Goal: Task Accomplishment & Management: Complete application form

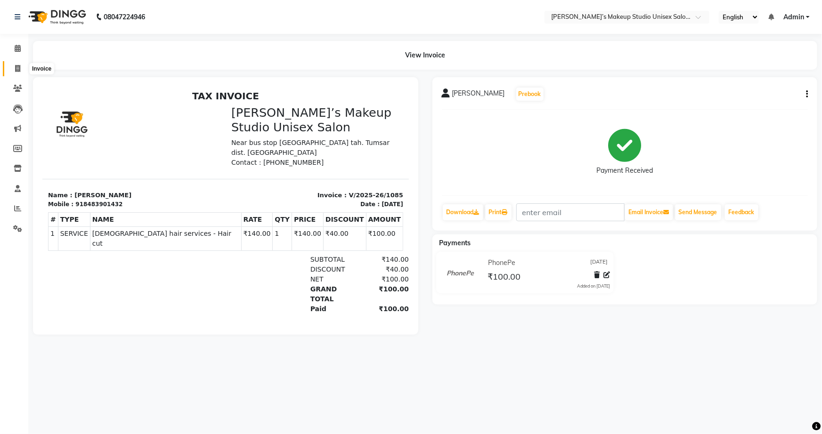
click at [15, 68] on icon at bounding box center [17, 68] width 5 height 7
select select "service"
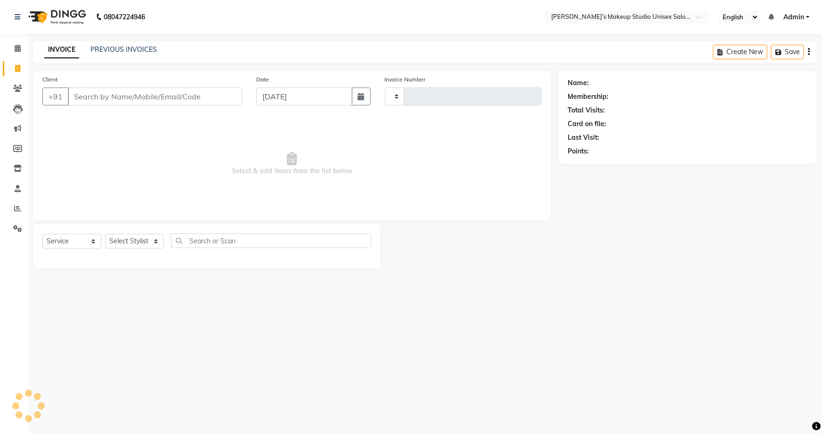
click at [82, 98] on input "Client" at bounding box center [155, 97] width 174 height 18
type input "1086"
select select "6543"
type input "7030763693"
click at [212, 104] on button "Add Client" at bounding box center [218, 97] width 49 height 18
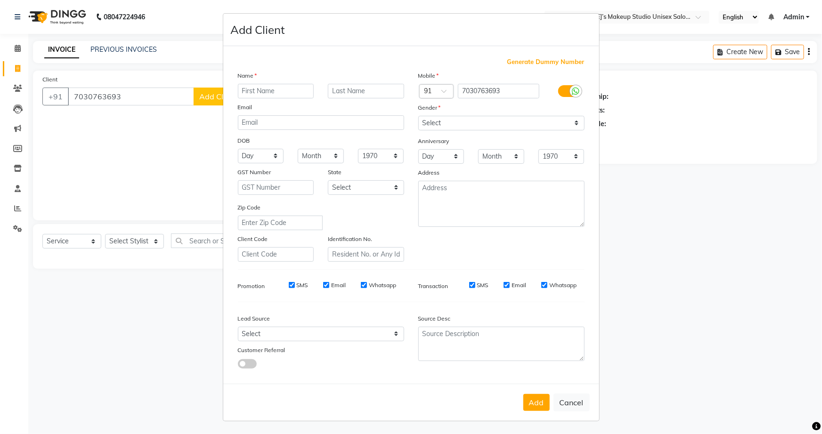
click at [238, 86] on input "text" at bounding box center [276, 91] width 76 height 15
type input "madhuri"
click at [356, 93] on input "text" at bounding box center [366, 91] width 76 height 15
type input "nagrikar"
drag, startPoint x: 573, startPoint y: 123, endPoint x: 573, endPoint y: 130, distance: 7.5
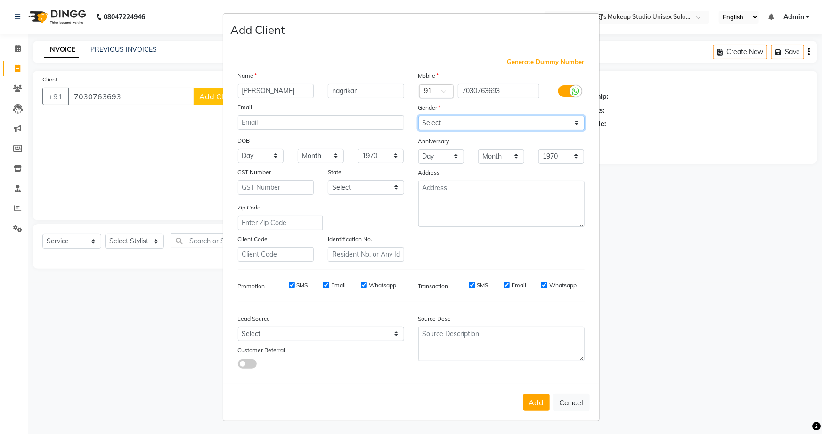
click at [573, 125] on select "Select Male Female Other Prefer Not To Say" at bounding box center [501, 123] width 166 height 15
select select "female"
click at [418, 116] on select "Select Male Female Other Prefer Not To Say" at bounding box center [501, 123] width 166 height 15
click at [533, 410] on button "Add" at bounding box center [537, 402] width 26 height 17
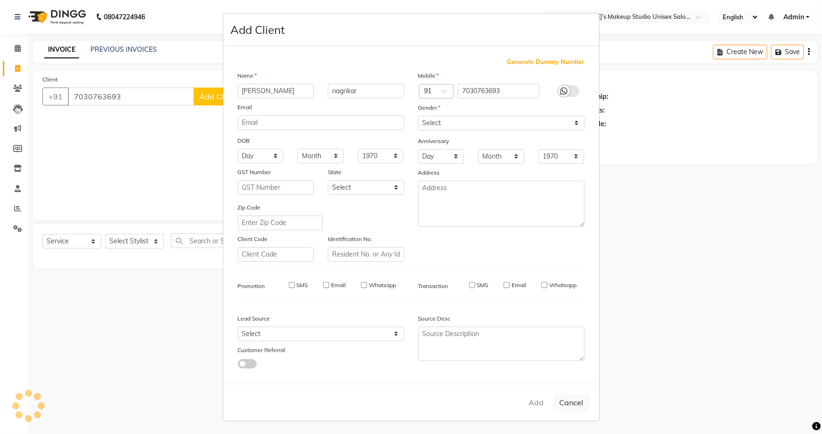
select select
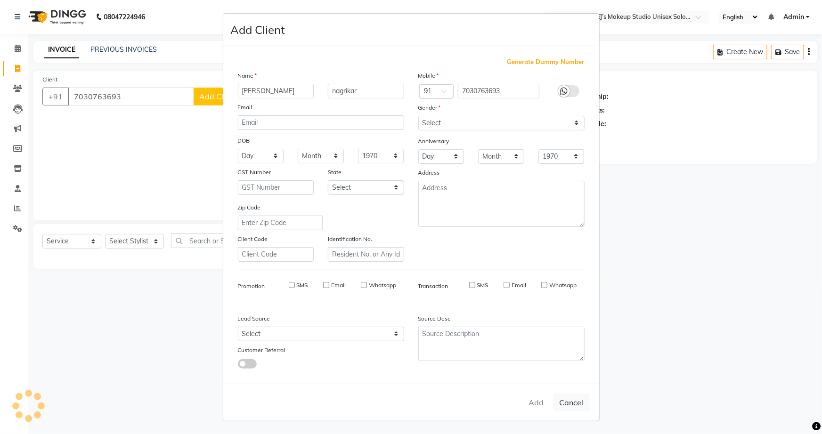
select select
checkbox input "false"
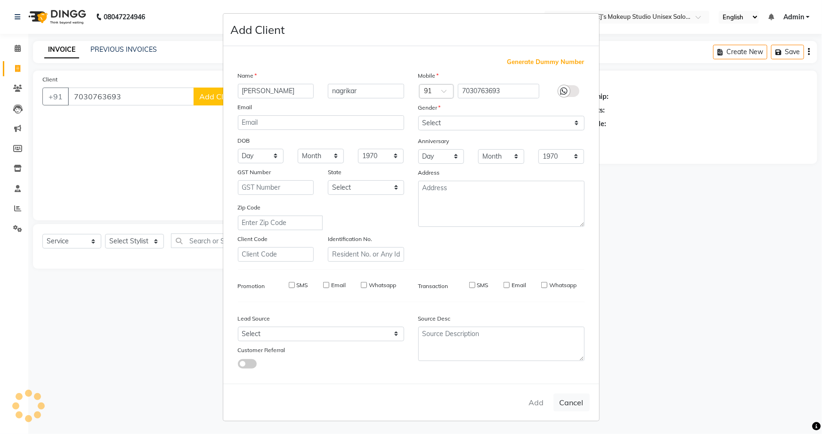
checkbox input "false"
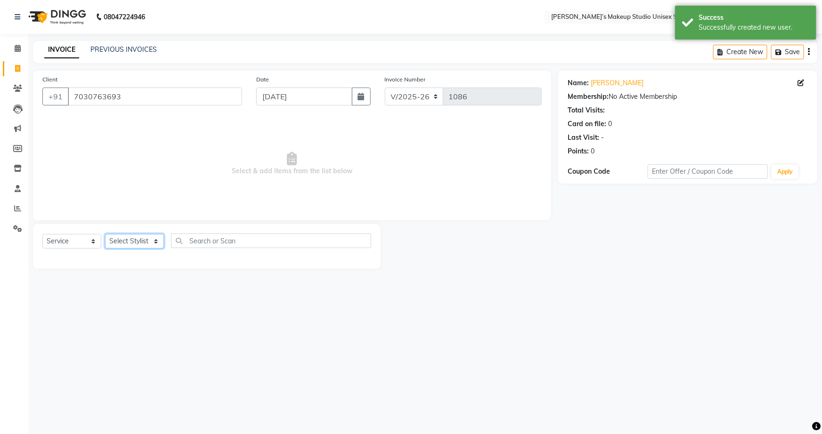
click at [153, 245] on select "Select Stylist [PERSON_NAME] [PERSON_NAME] [PERSON_NAME] [PERSON_NAME] rekha sn…" at bounding box center [134, 241] width 59 height 15
select select "79590"
click at [105, 234] on select "Select Stylist [PERSON_NAME] [PERSON_NAME] [PERSON_NAME] [PERSON_NAME] rekha sn…" at bounding box center [134, 241] width 59 height 15
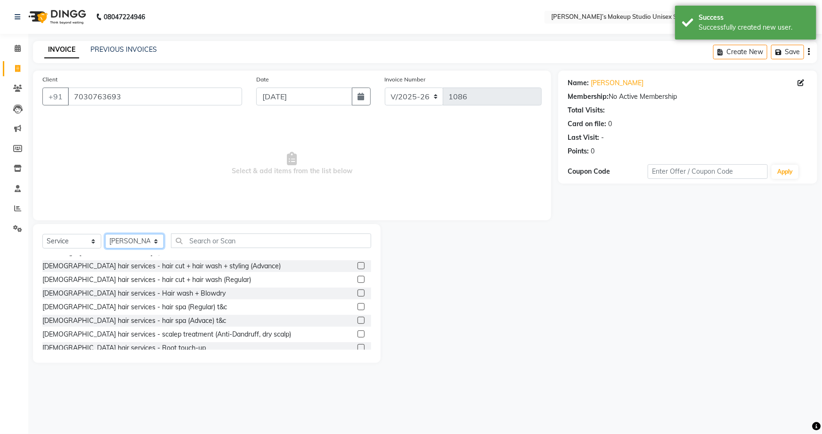
scroll to position [171, 0]
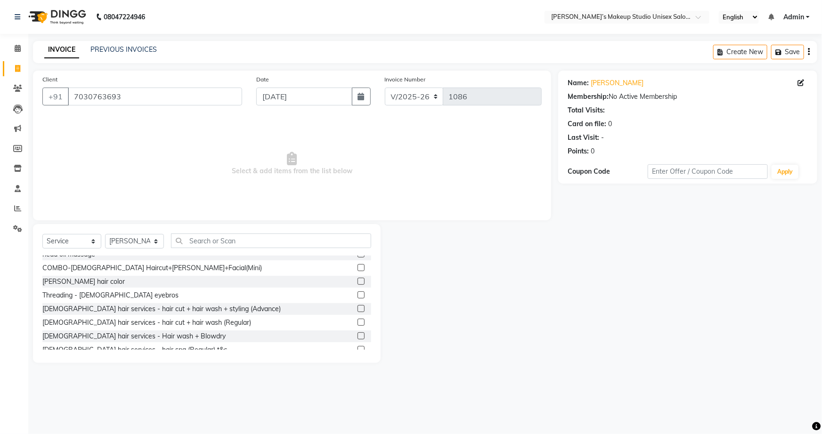
click at [358, 322] on label at bounding box center [361, 322] width 7 height 7
click at [358, 322] on input "checkbox" at bounding box center [361, 323] width 6 height 6
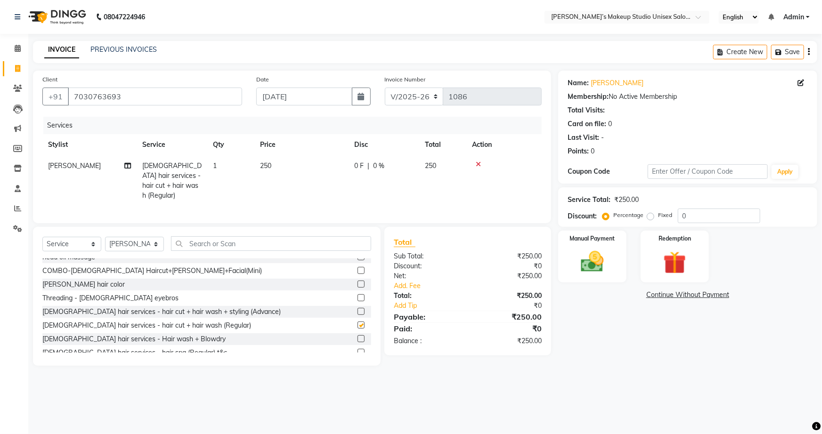
checkbox input "false"
click at [272, 168] on td "250" at bounding box center [301, 181] width 94 height 51
select select "79590"
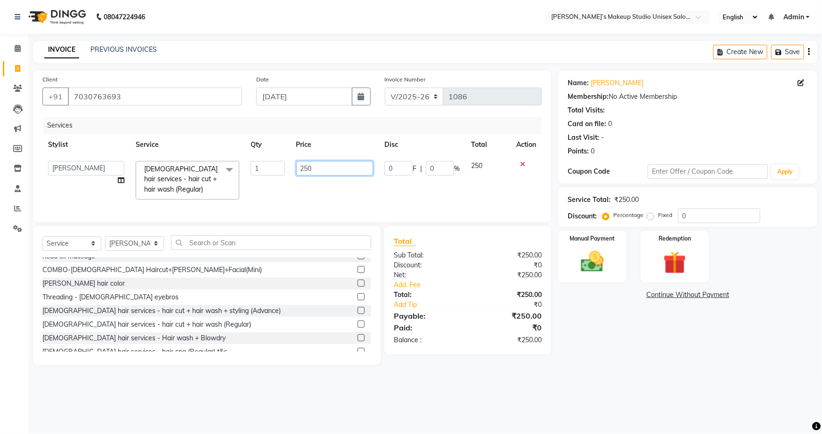
drag, startPoint x: 316, startPoint y: 167, endPoint x: 307, endPoint y: 167, distance: 9.0
click at [315, 167] on input "250" at bounding box center [334, 168] width 77 height 15
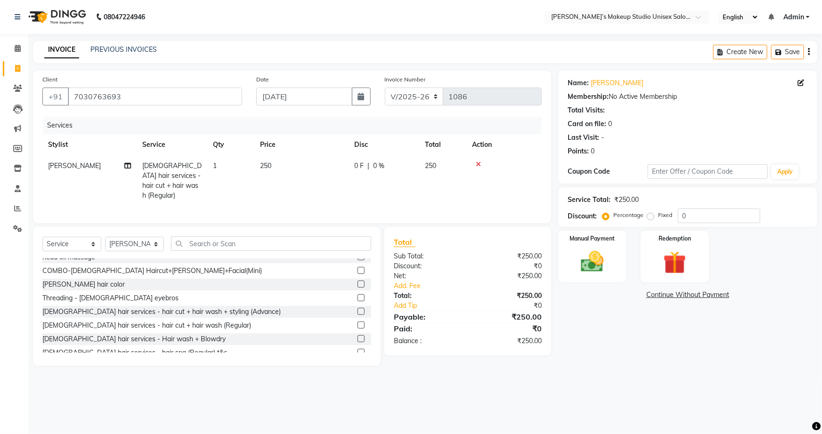
click at [371, 164] on div "0 F | 0 %" at bounding box center [383, 166] width 59 height 10
select select "79590"
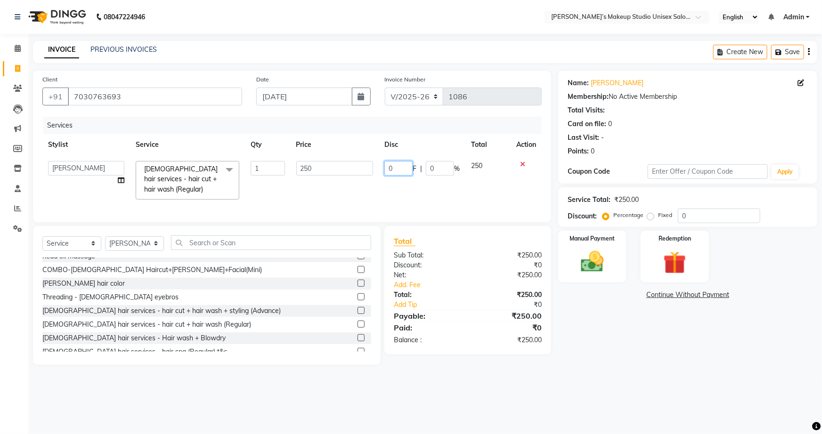
click at [386, 168] on input "0" at bounding box center [399, 168] width 28 height 15
type input "50"
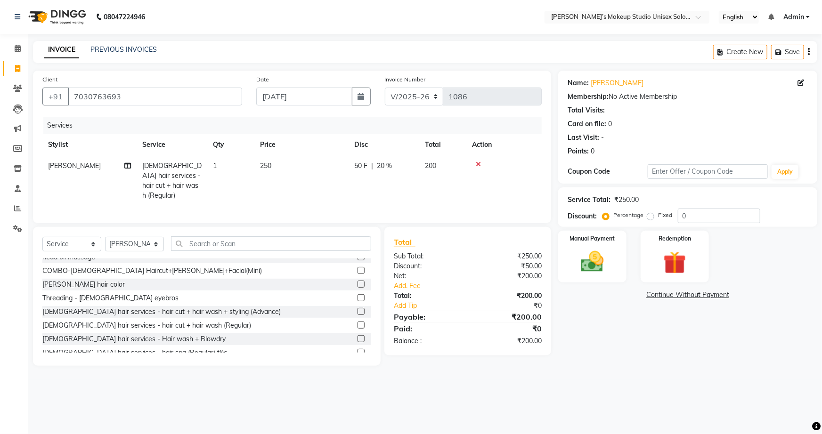
click at [594, 315] on div "Name: Madhuri Nagrikar Membership: No Active Membership Total Visits: Card on f…" at bounding box center [691, 218] width 266 height 295
click at [596, 273] on img at bounding box center [592, 261] width 39 height 27
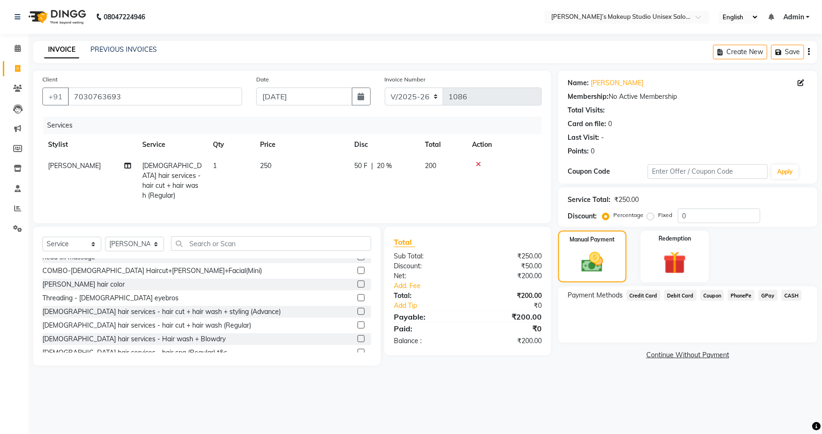
click at [795, 296] on span "CASH" at bounding box center [792, 295] width 20 height 11
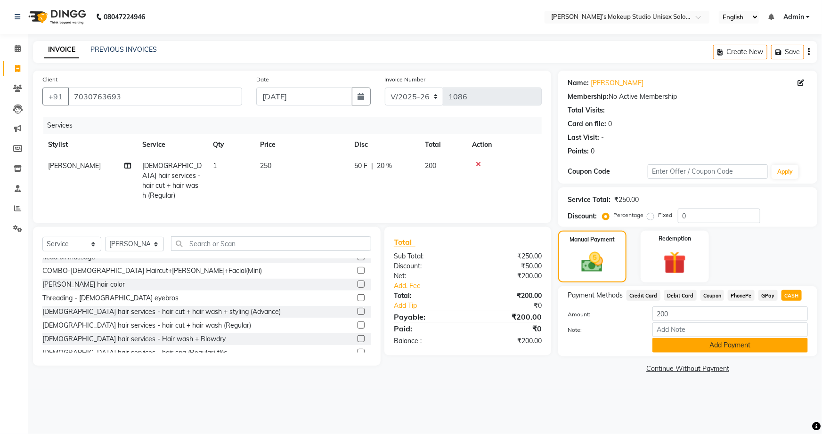
click at [769, 351] on button "Add Payment" at bounding box center [731, 345] width 156 height 15
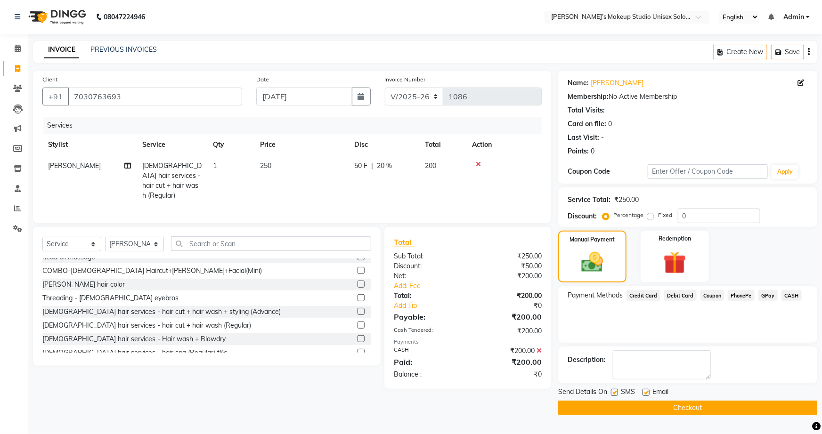
click at [734, 407] on button "Checkout" at bounding box center [687, 408] width 259 height 15
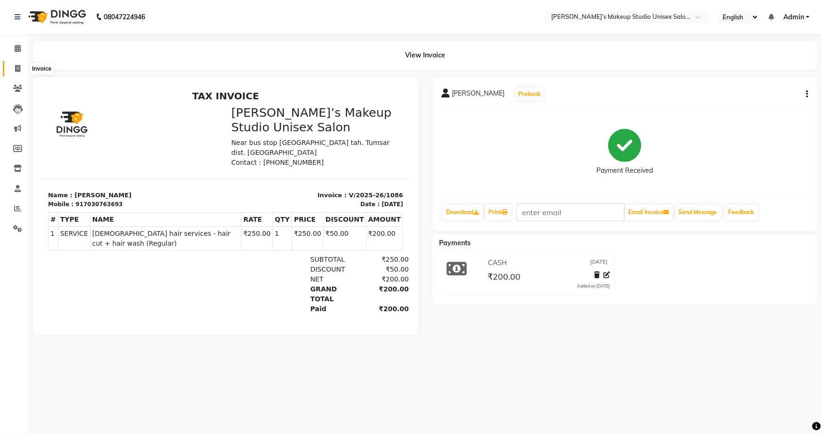
click at [11, 72] on span at bounding box center [17, 69] width 16 height 11
select select "6543"
select select "service"
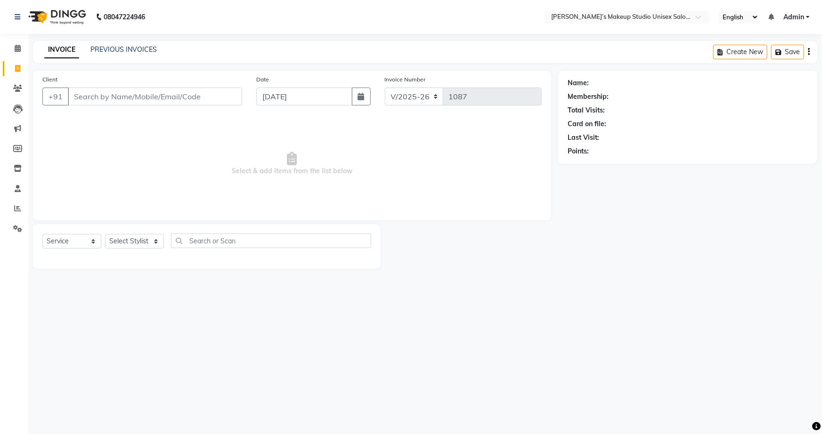
click at [810, 2] on nav "08047224946 Select Location × Sneha’s Makeup Studio Unisex Salon , Near Bus Sto…" at bounding box center [411, 17] width 822 height 34
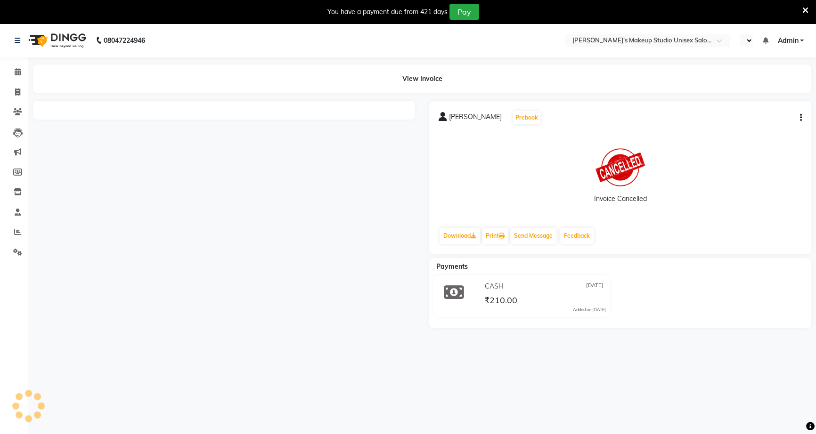
select select "en"
click at [24, 88] on span at bounding box center [17, 92] width 16 height 11
select select "service"
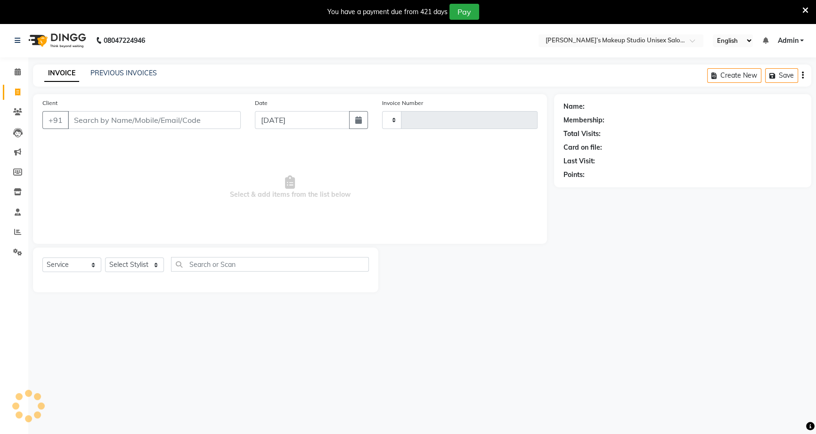
type input "1087"
select select "6543"
click at [88, 112] on input "Client" at bounding box center [154, 120] width 173 height 18
drag, startPoint x: 88, startPoint y: 122, endPoint x: 82, endPoint y: 120, distance: 5.4
click at [86, 122] on input "Client" at bounding box center [154, 120] width 173 height 18
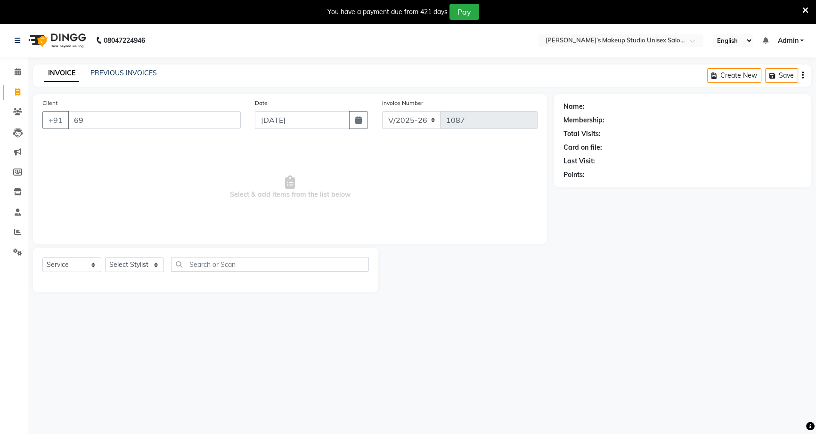
type input "6"
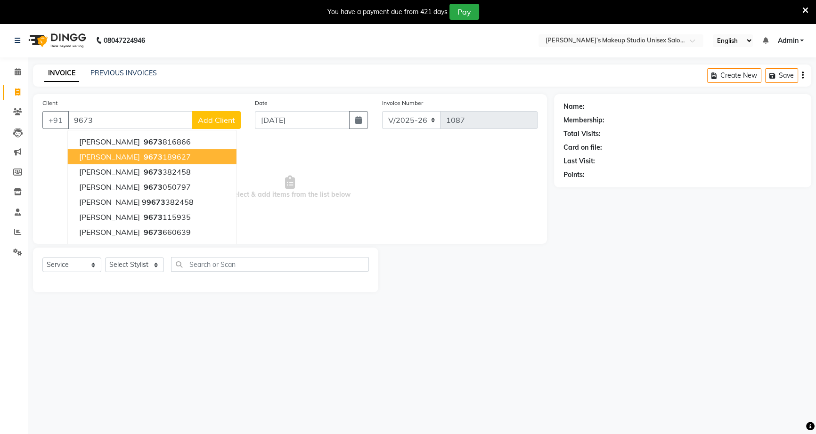
click at [97, 160] on span "[PERSON_NAME]" at bounding box center [109, 156] width 61 height 9
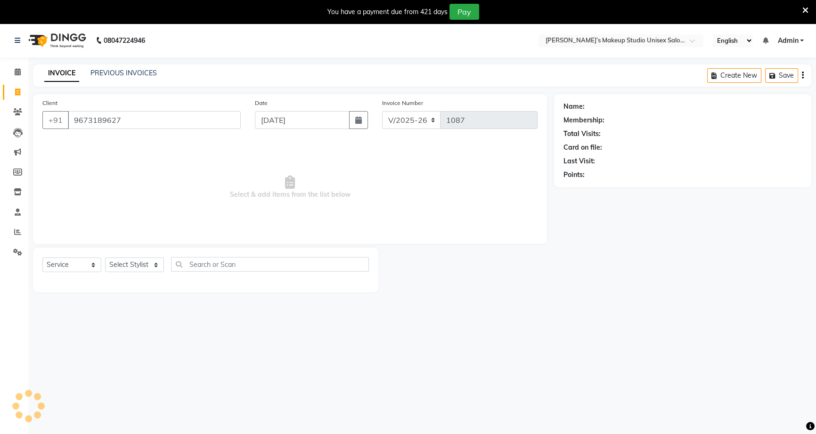
type input "9673189627"
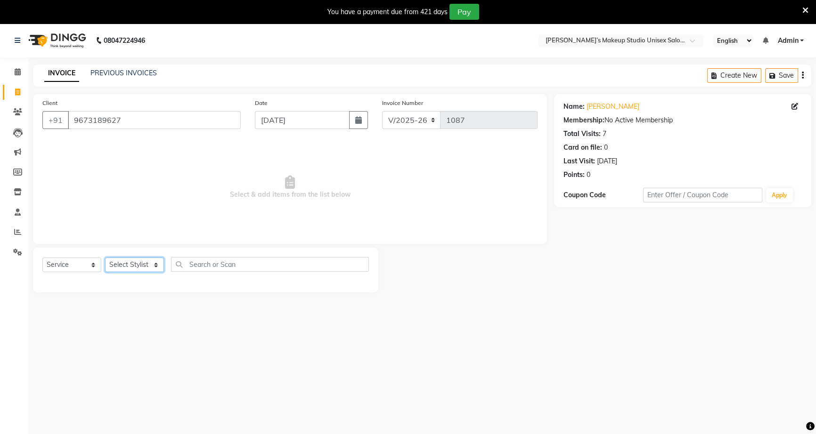
click at [145, 269] on select "Select Stylist [PERSON_NAME] [PERSON_NAME] [PERSON_NAME] [PERSON_NAME] rekha sn…" at bounding box center [134, 265] width 59 height 15
select select "60553"
click at [105, 258] on select "Select Stylist [PERSON_NAME] [PERSON_NAME] [PERSON_NAME] [PERSON_NAME] rekha sn…" at bounding box center [134, 265] width 59 height 15
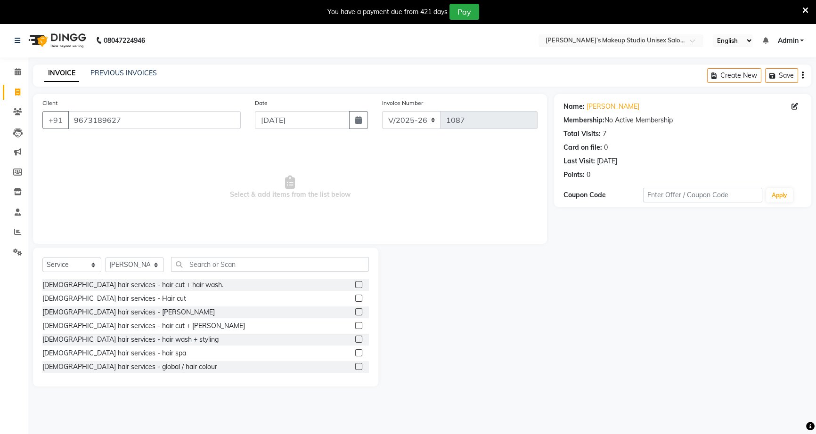
click at [355, 299] on label at bounding box center [358, 298] width 7 height 7
click at [355, 299] on input "checkbox" at bounding box center [358, 299] width 6 height 6
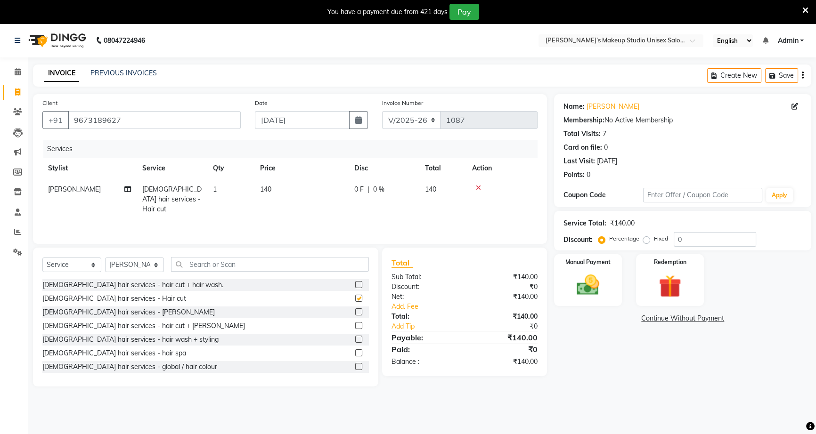
checkbox input "false"
click at [355, 309] on label at bounding box center [358, 312] width 7 height 7
click at [355, 310] on input "checkbox" at bounding box center [358, 313] width 6 height 6
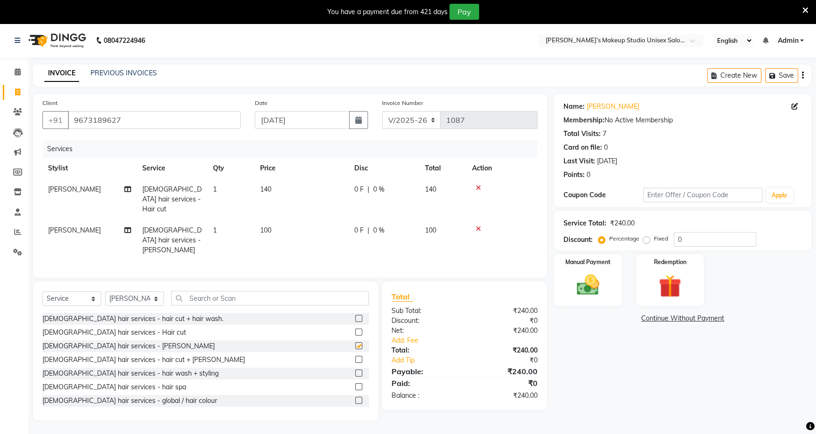
checkbox input "false"
click at [369, 189] on div "0 F | 0 %" at bounding box center [383, 190] width 59 height 10
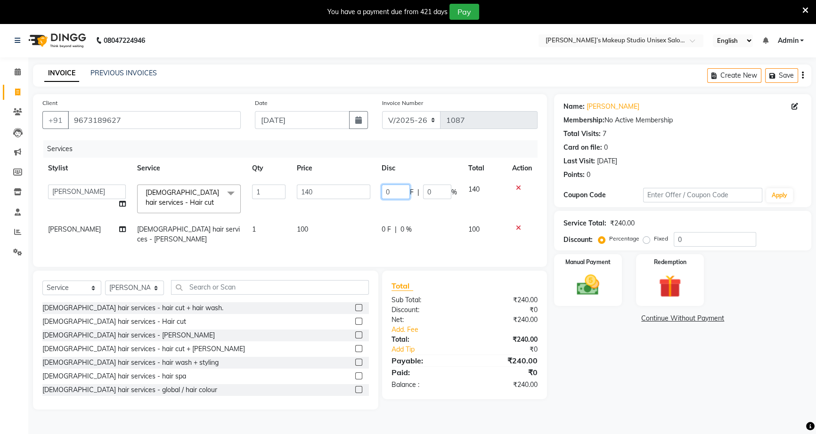
click at [382, 193] on input "0" at bounding box center [396, 192] width 28 height 15
type input "40"
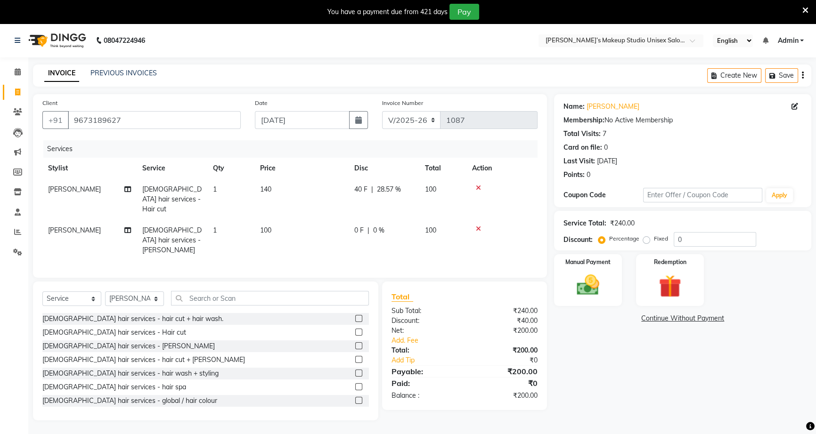
click at [396, 229] on td "0 F | 0 %" at bounding box center [384, 240] width 71 height 41
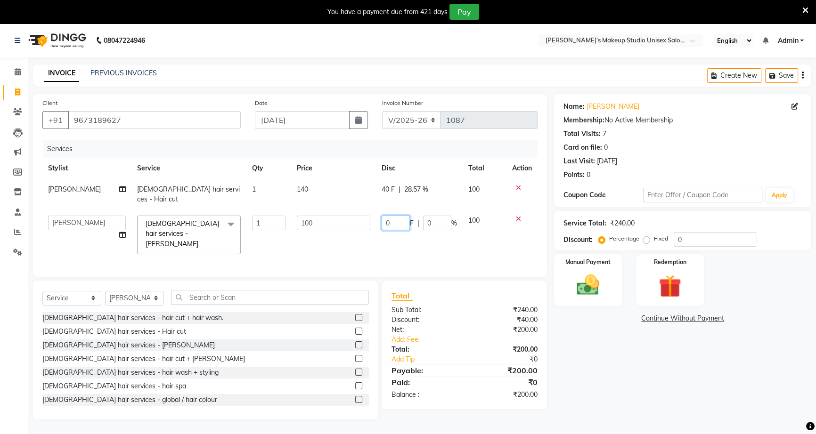
click at [382, 216] on input "0" at bounding box center [396, 223] width 28 height 15
type input "40"
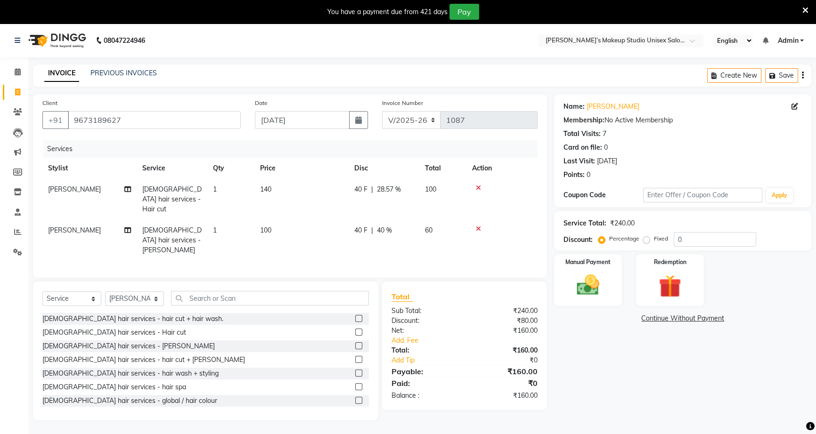
click at [611, 322] on link "Continue Without Payment" at bounding box center [683, 319] width 254 height 10
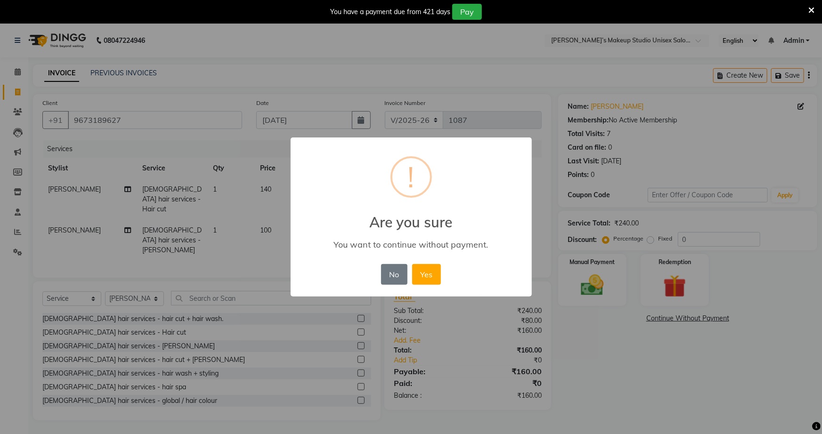
click at [599, 337] on div "× ! Are you sure You want to continue without payment. No No Yes" at bounding box center [411, 217] width 822 height 434
click at [393, 280] on button "No" at bounding box center [394, 274] width 26 height 21
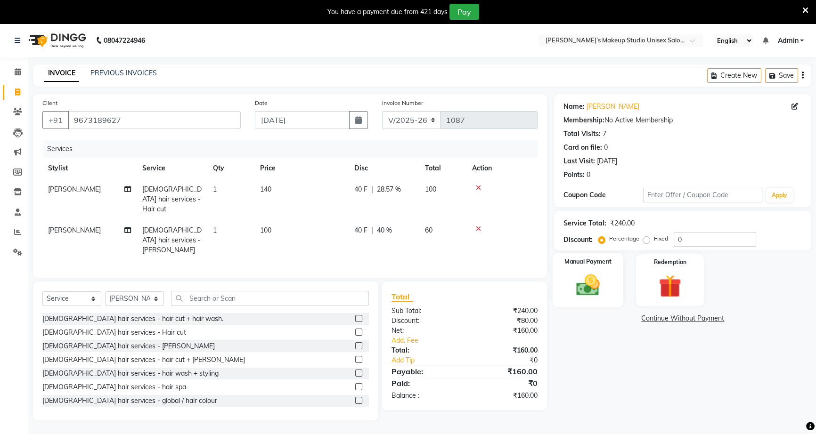
click at [573, 283] on img at bounding box center [588, 285] width 38 height 27
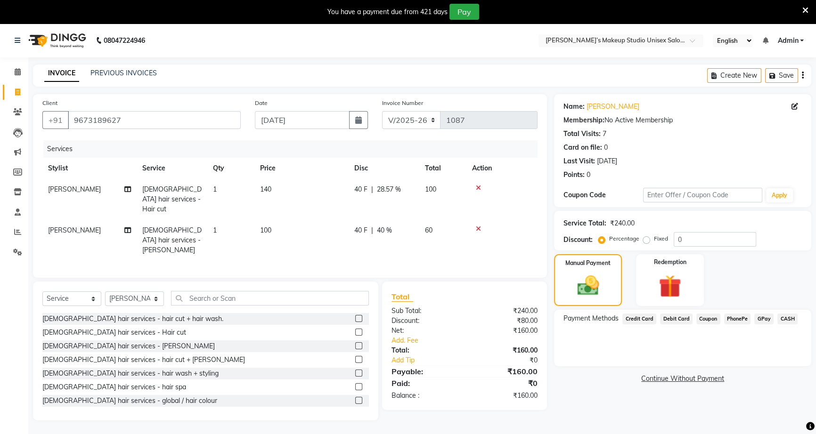
click at [738, 320] on span "PhonePe" at bounding box center [737, 319] width 27 height 11
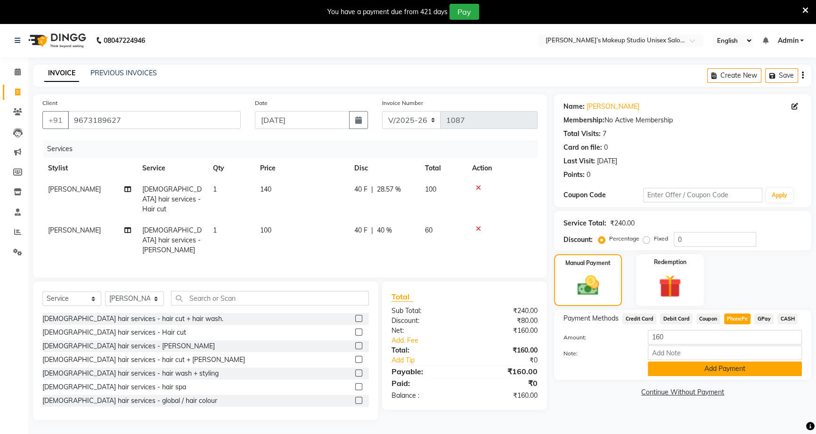
click at [733, 369] on button "Add Payment" at bounding box center [725, 369] width 154 height 15
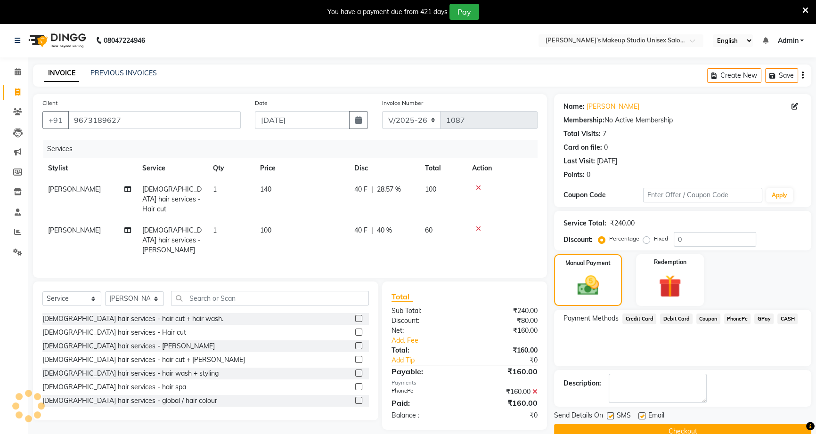
click at [625, 427] on button "Checkout" at bounding box center [682, 432] width 257 height 15
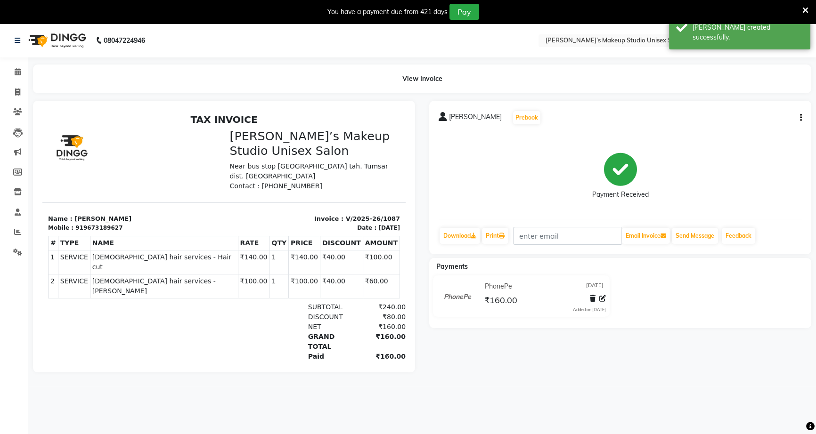
click at [806, 12] on icon at bounding box center [806, 10] width 6 height 8
